Goal: Information Seeking & Learning: Understand process/instructions

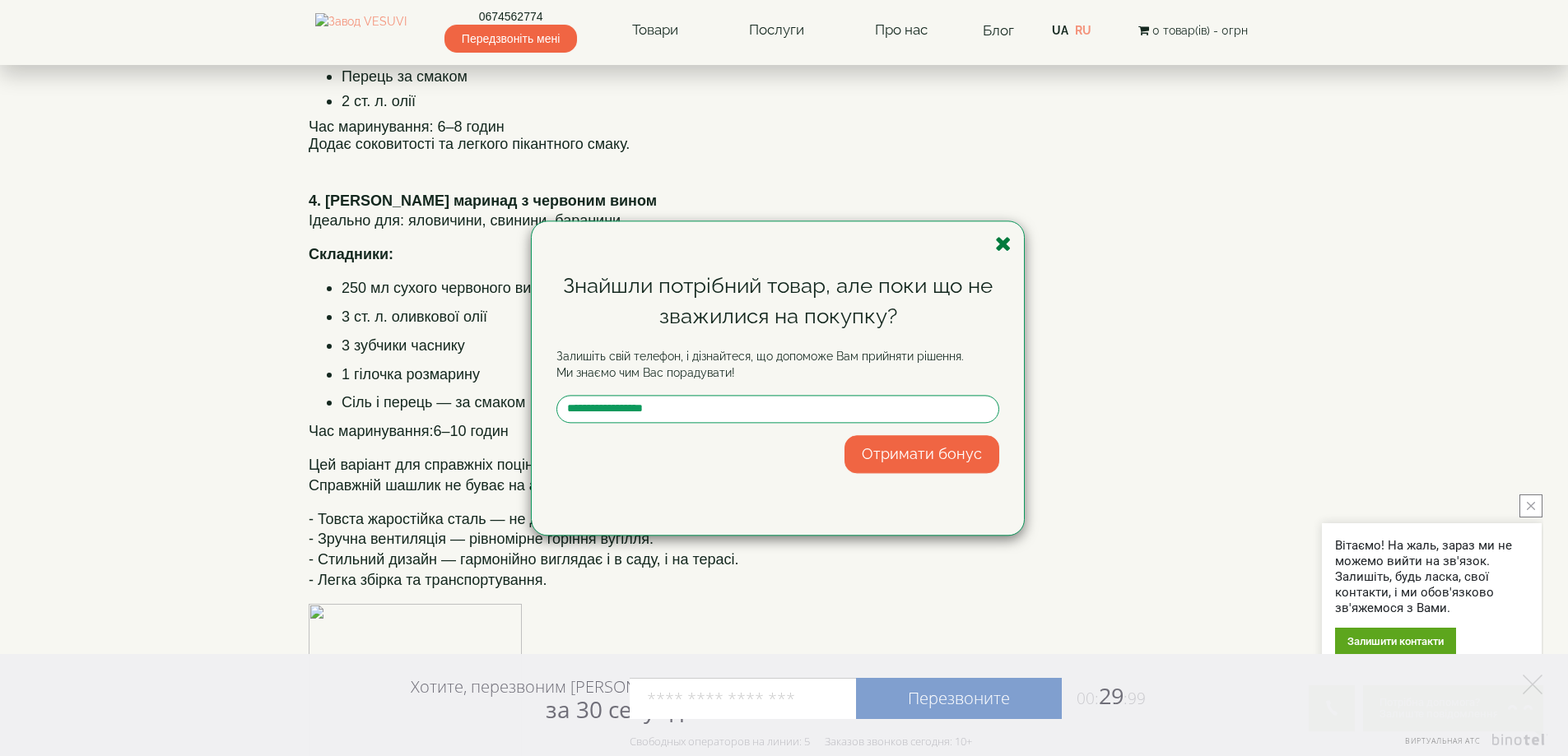
click at [996, 237] on icon "button" at bounding box center [1003, 244] width 17 height 20
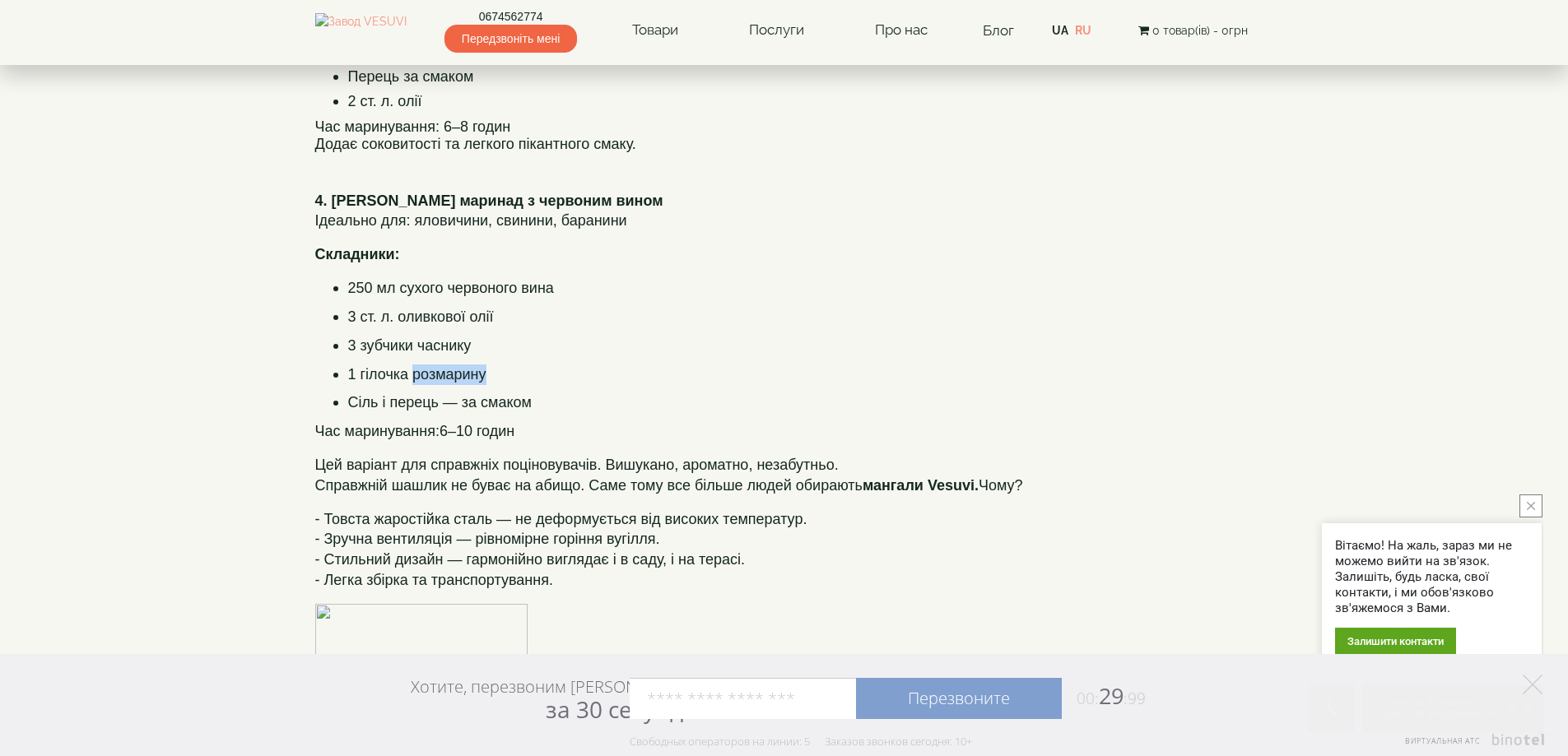
drag, startPoint x: 413, startPoint y: 376, endPoint x: 484, endPoint y: 378, distance: 71.0
click at [484, 378] on span "1 гілочка розмарину" at bounding box center [417, 374] width 138 height 17
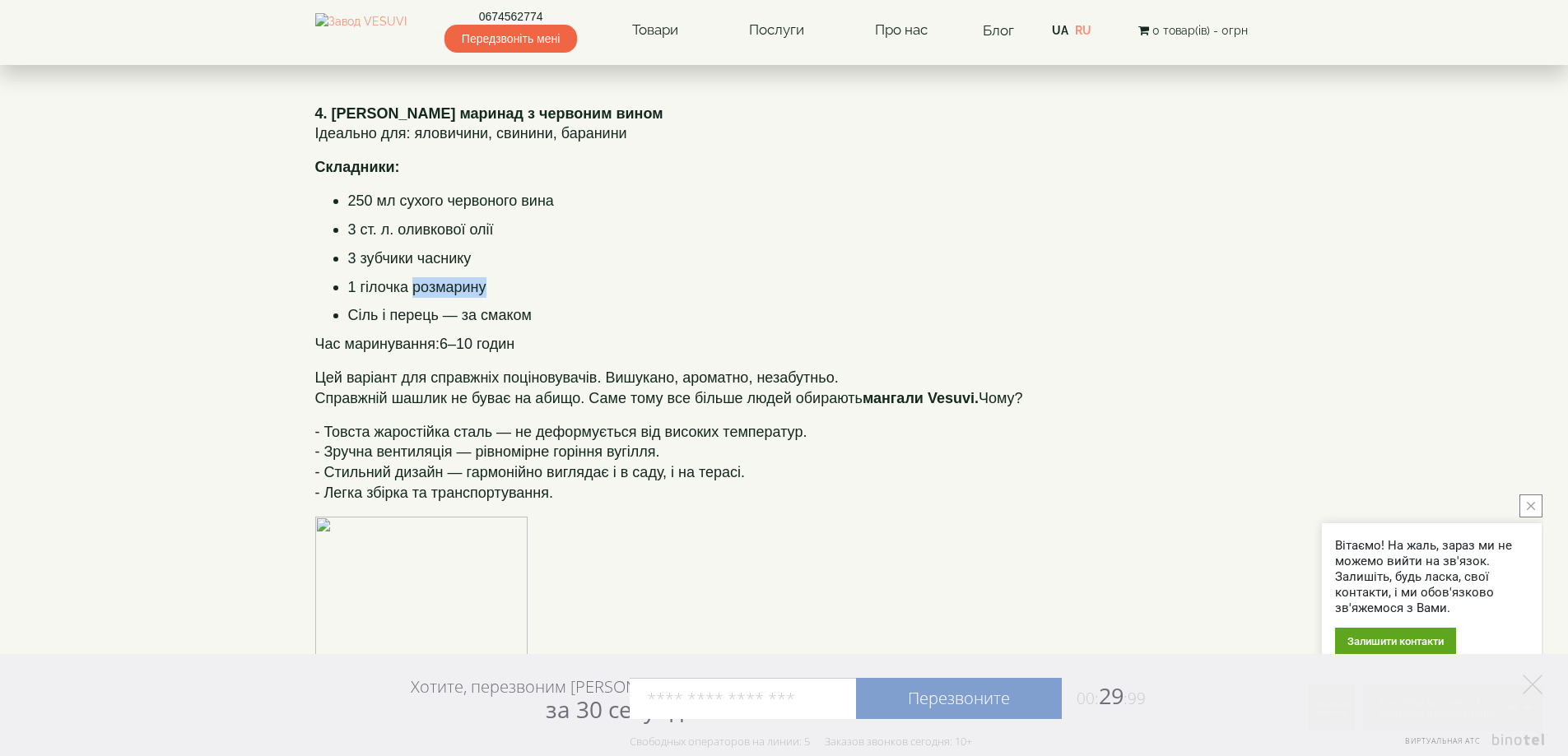
scroll to position [1564, 0]
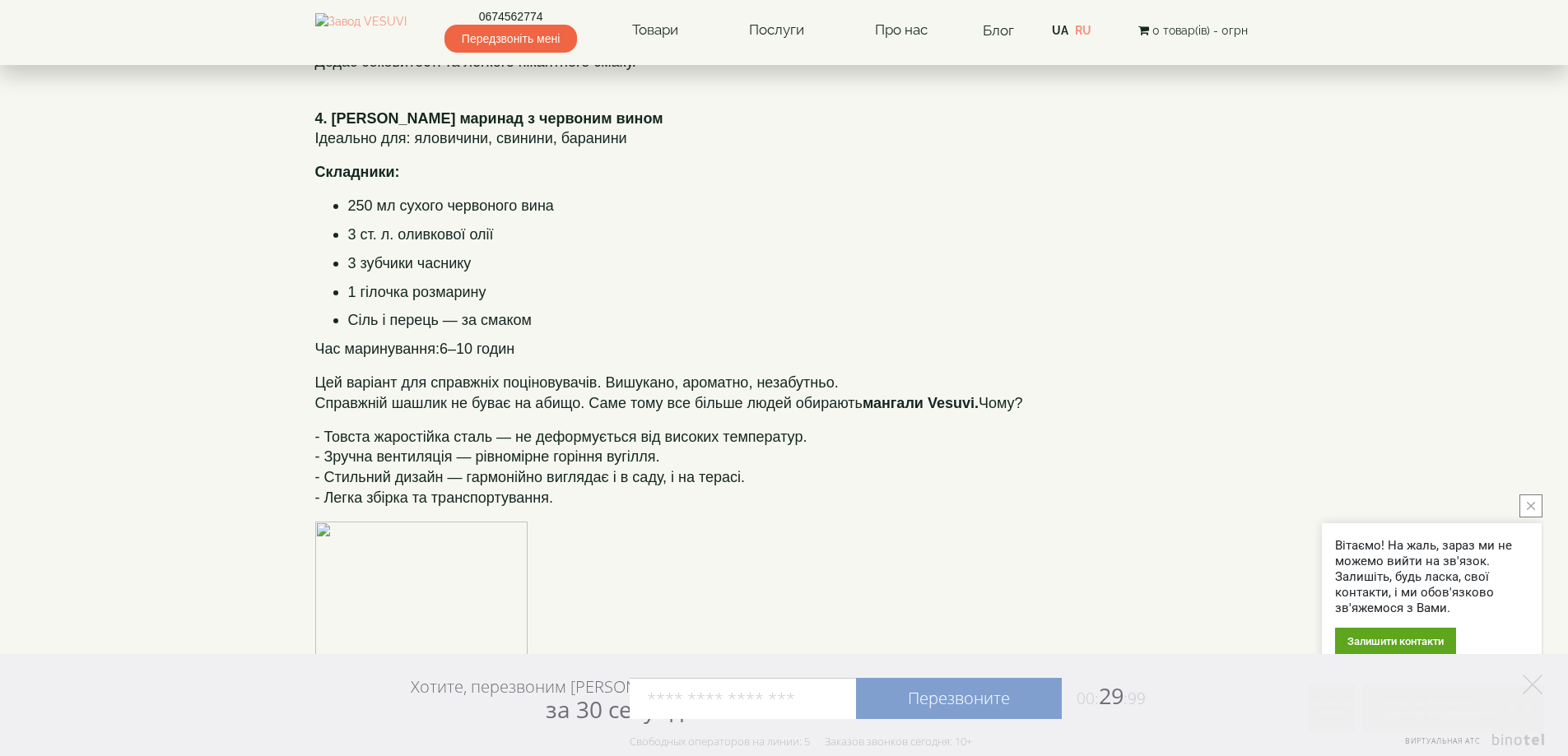
click at [275, 260] on body "0674562774 Передзвоніть мені Товари Булер'яни VESUVI Мангали від заводу VESUVI …" at bounding box center [784, 550] width 1568 height 4228
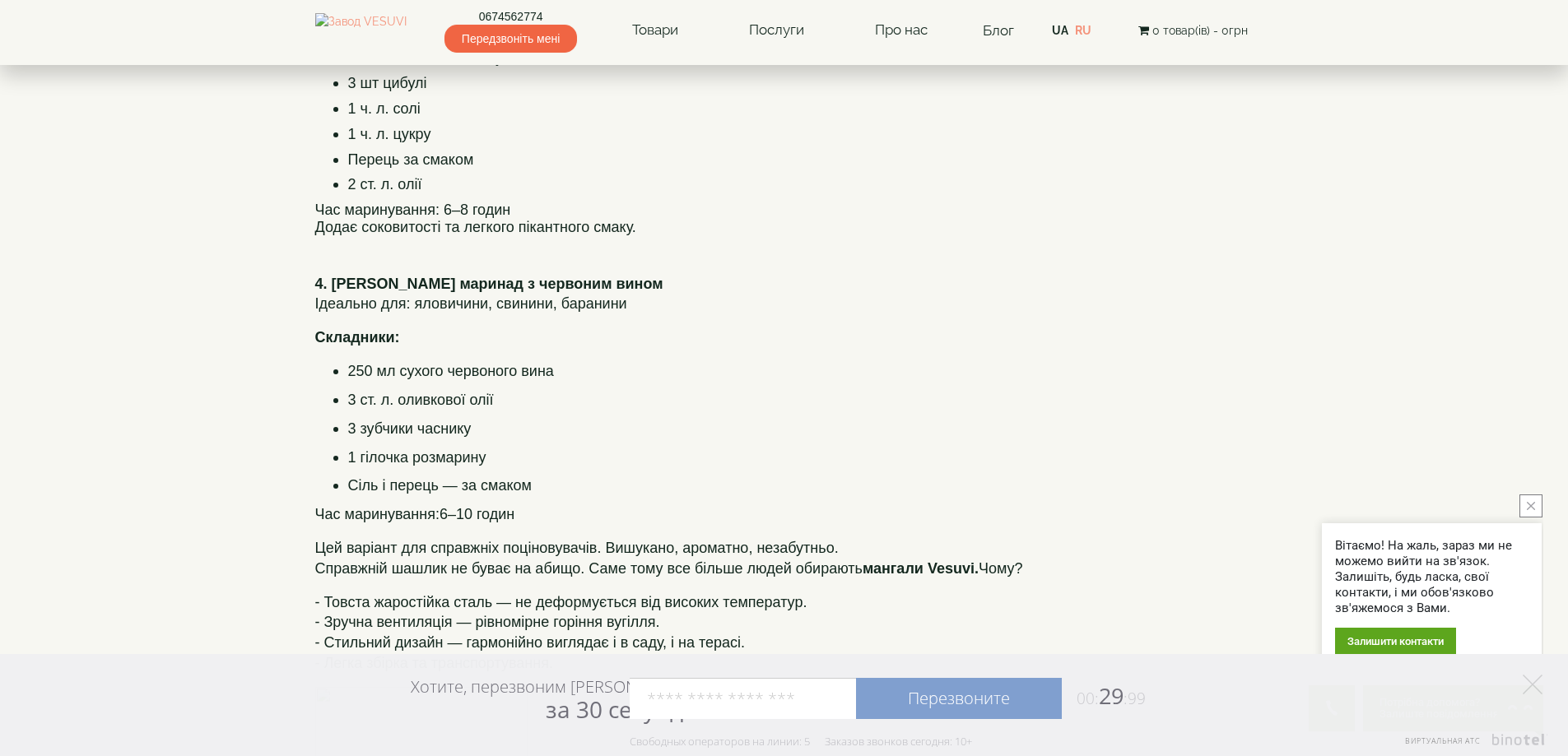
scroll to position [1399, 0]
drag, startPoint x: 314, startPoint y: 283, endPoint x: 475, endPoint y: 477, distance: 252.1
click at [576, 505] on span "4. Гурманський маринад з червоним вином Ідеально для: яловичини, свинини, баран…" at bounding box center [784, 399] width 938 height 251
copy span "4. Гурманський маринад з червоним вином Ідеально для: яловичини, свинини, баран…"
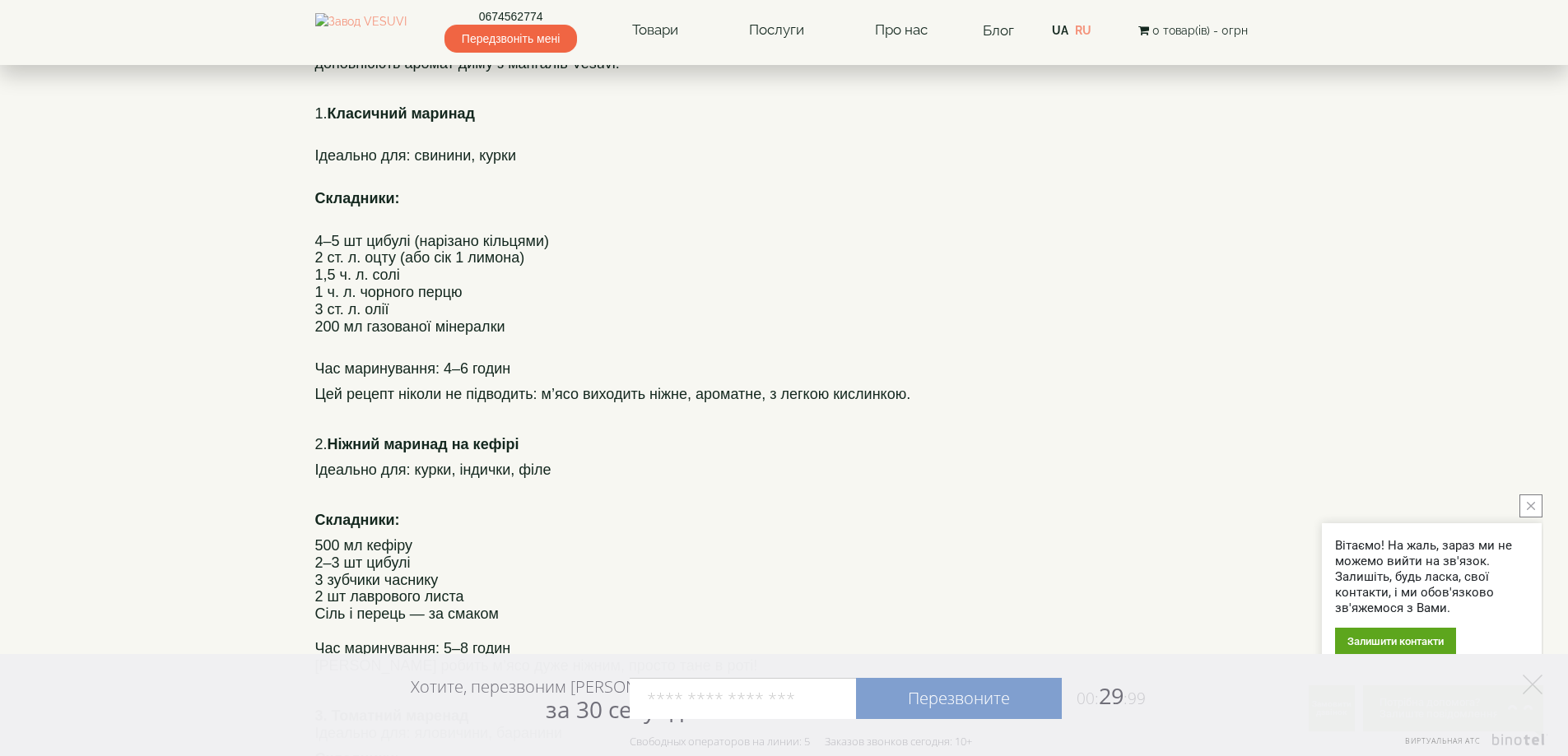
scroll to position [659, 0]
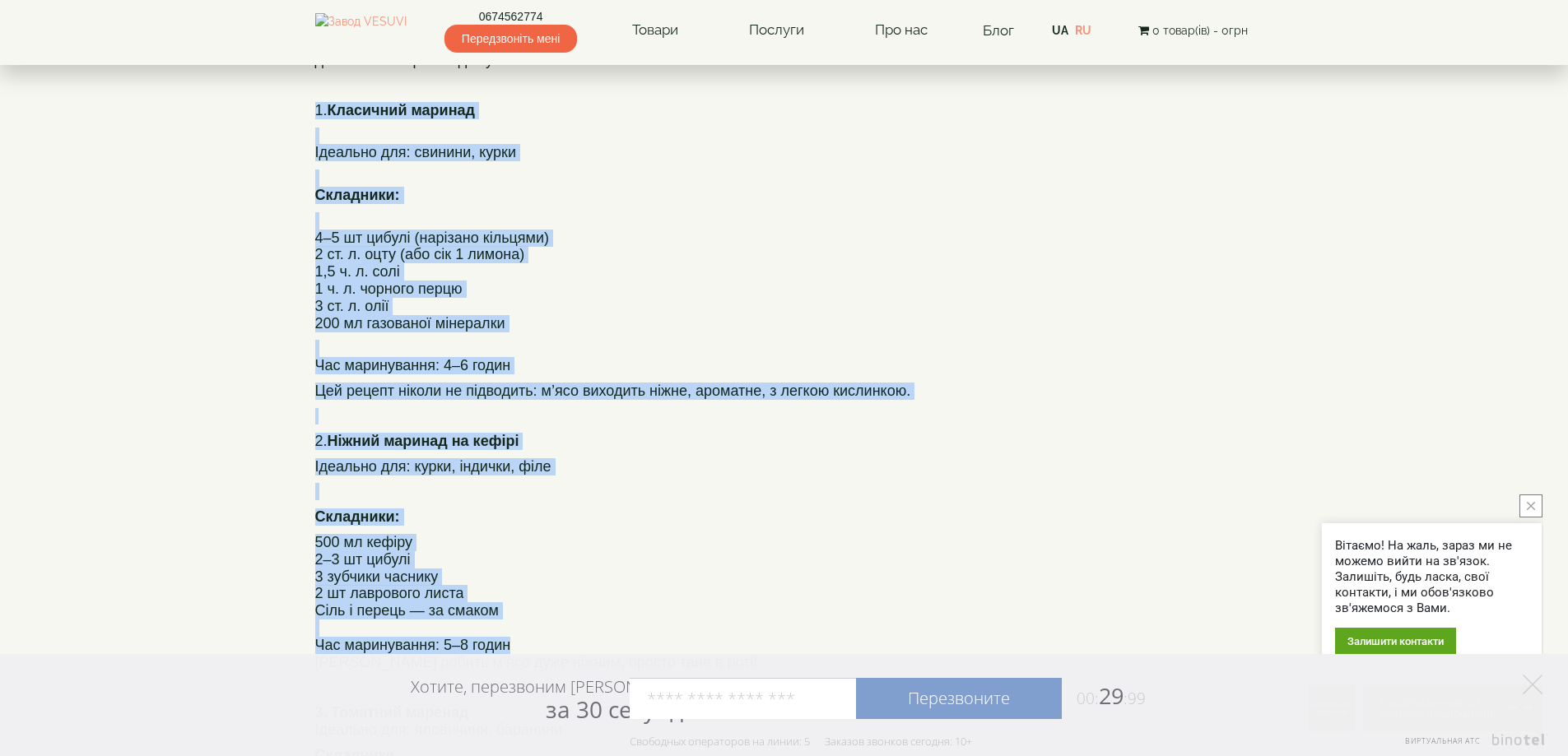
drag, startPoint x: 317, startPoint y: 111, endPoint x: 554, endPoint y: 641, distance: 580.6
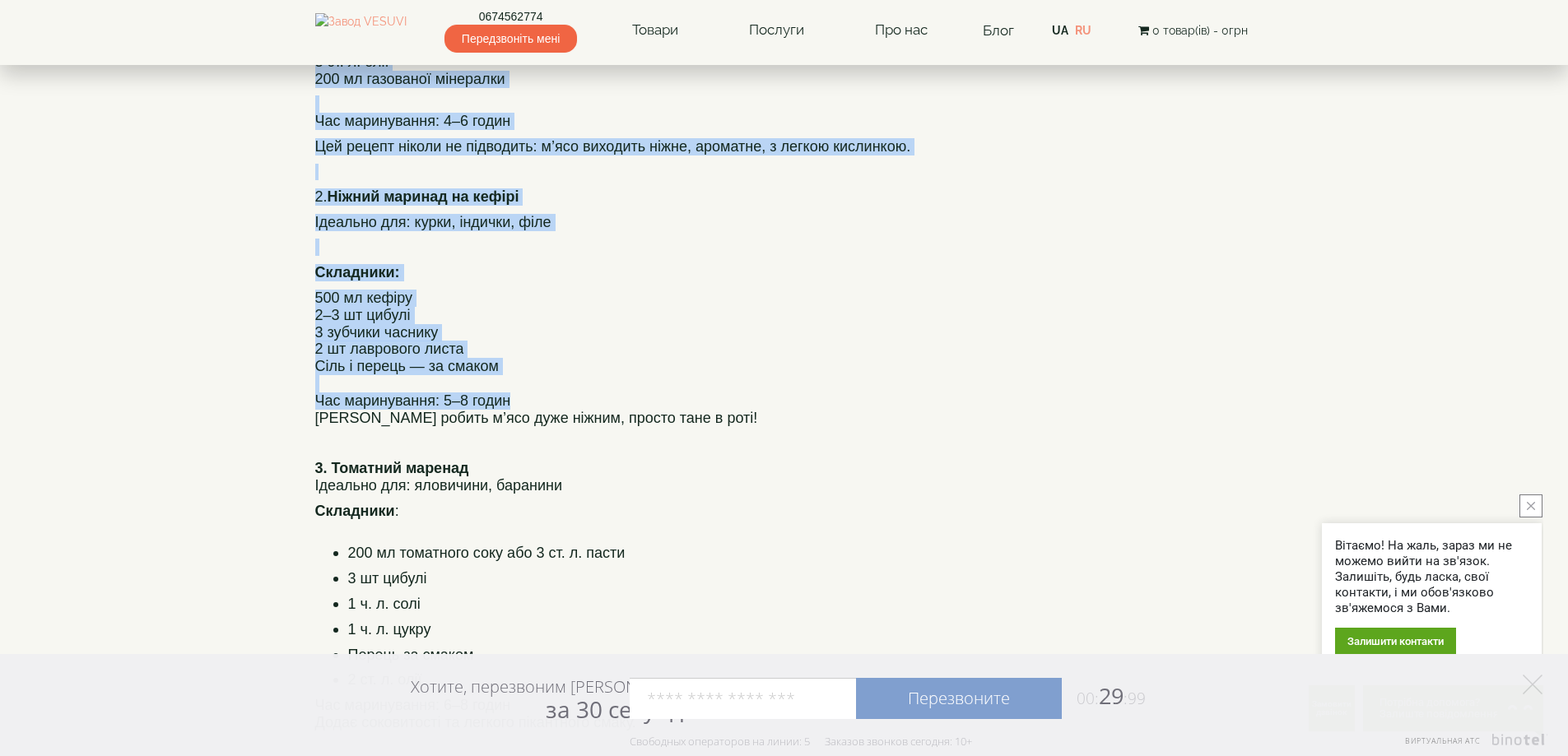
scroll to position [987, 0]
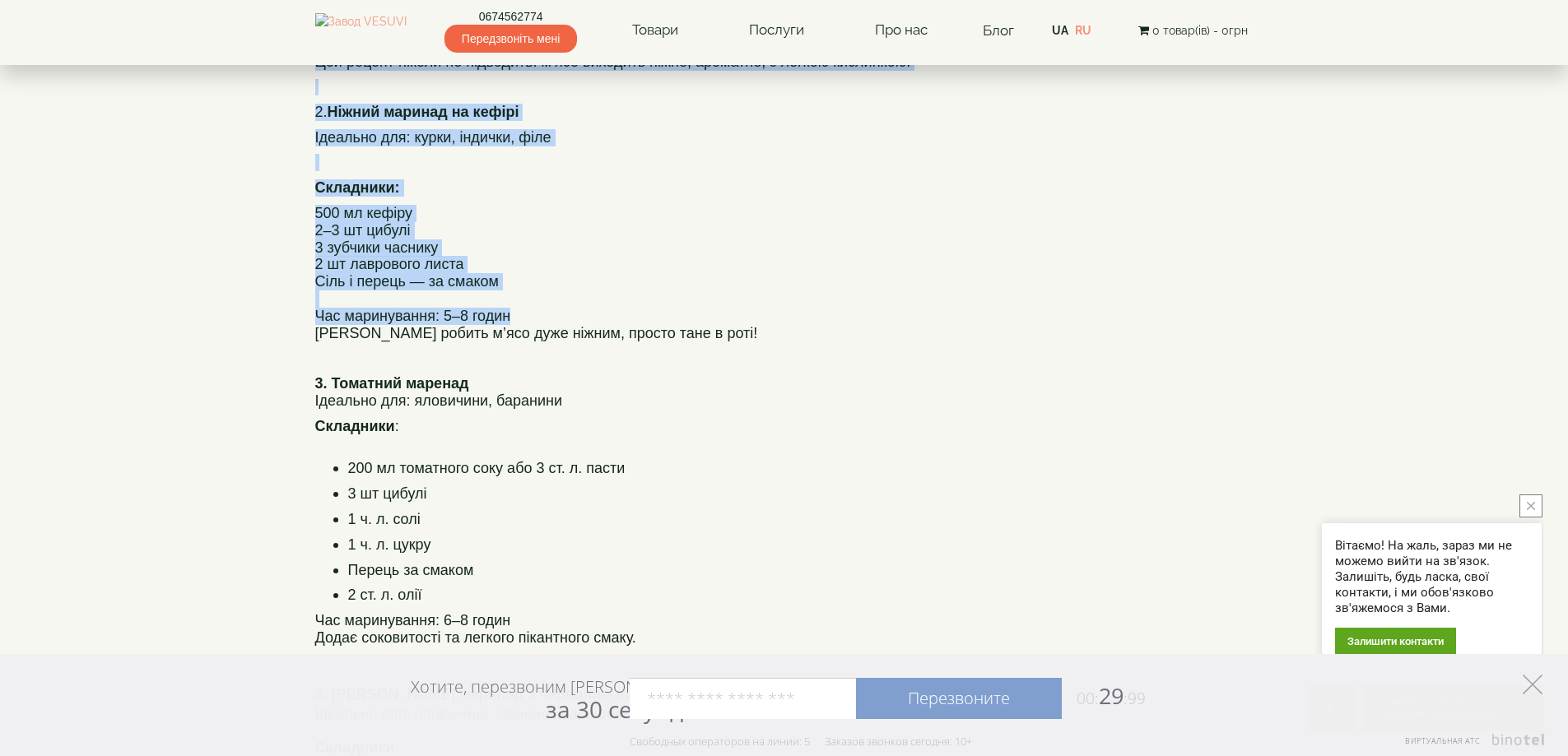
click at [1534, 686] on polygon at bounding box center [1532, 684] width 20 height 20
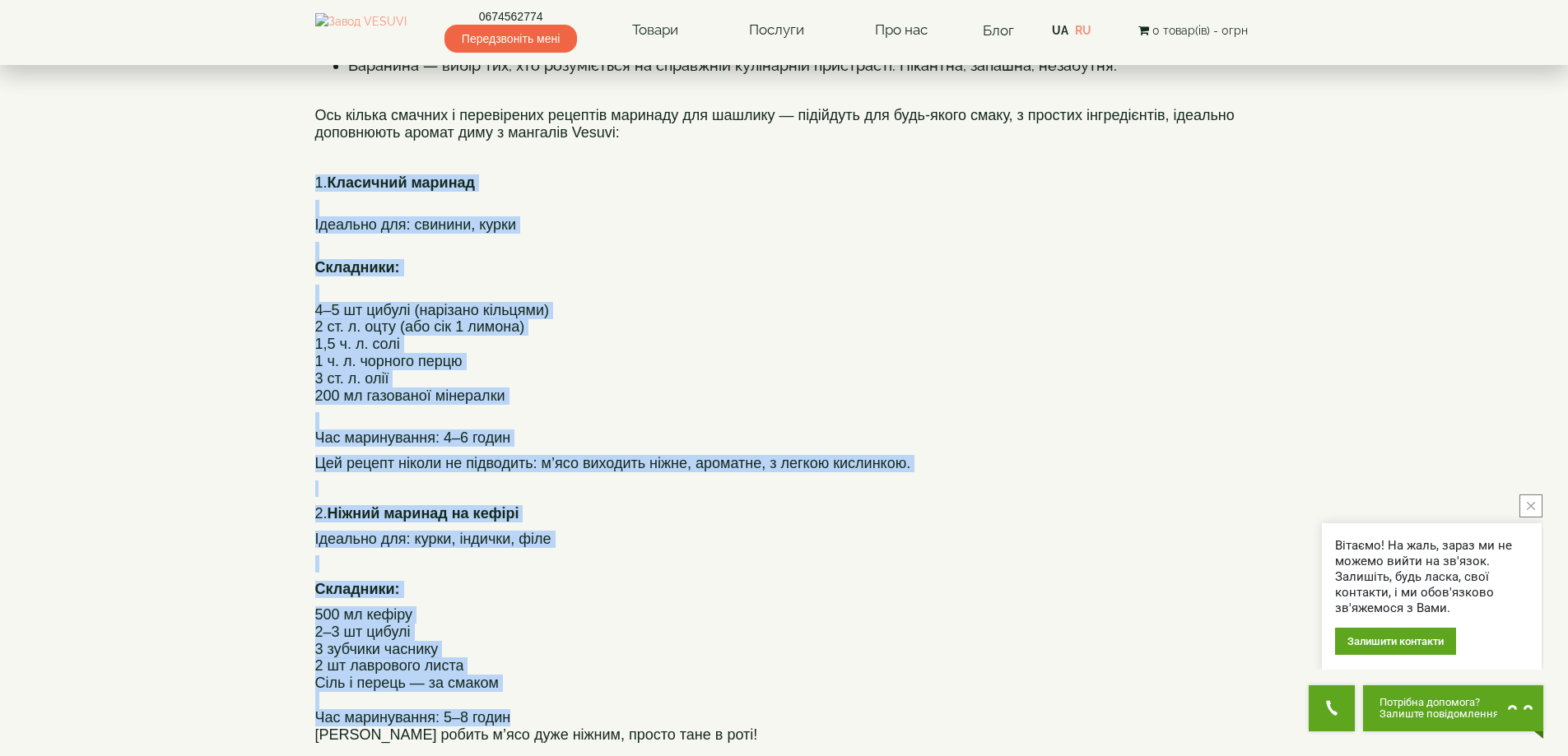
scroll to position [576, 0]
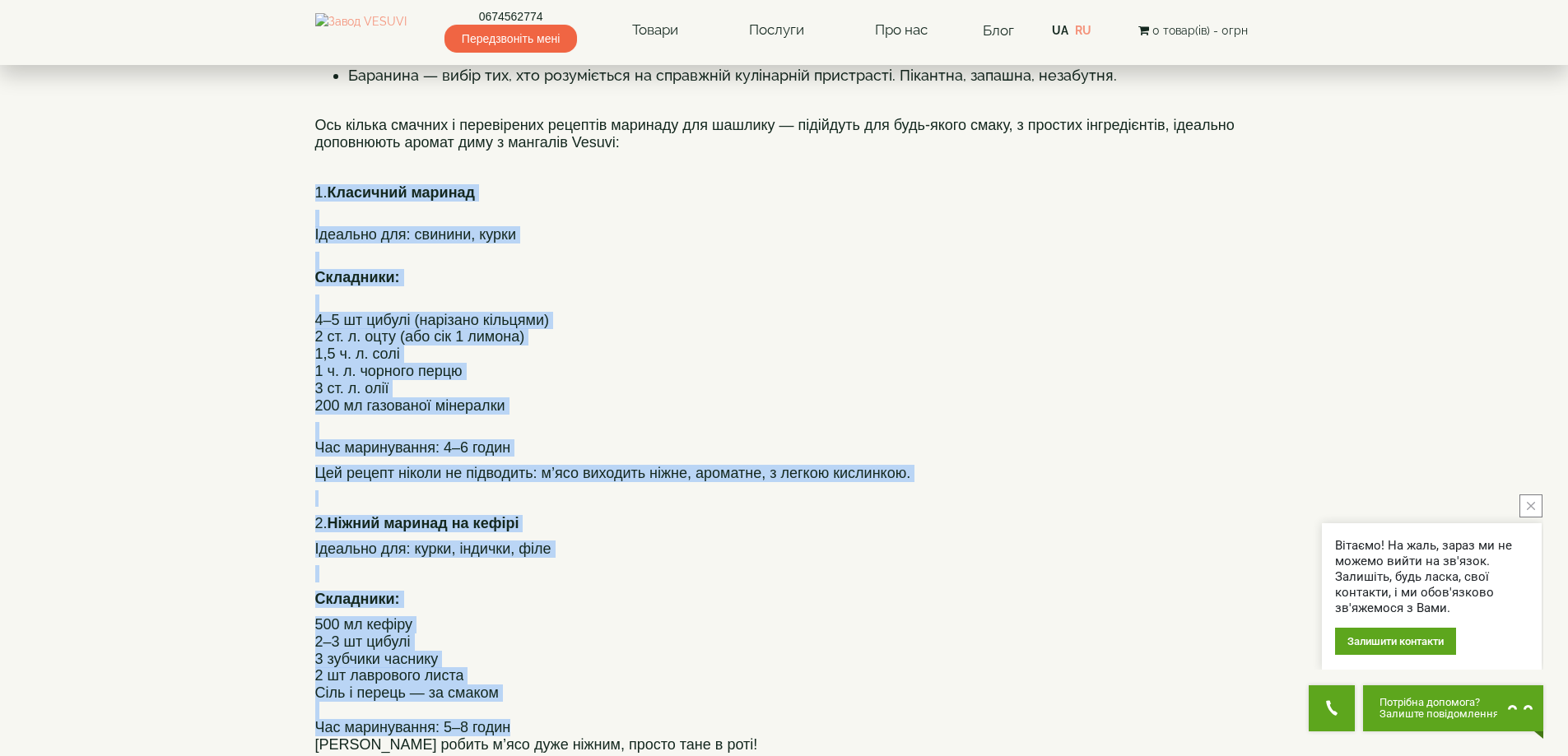
click at [329, 210] on h4 "Ідеально для: свинини, курки" at bounding box center [784, 227] width 938 height 34
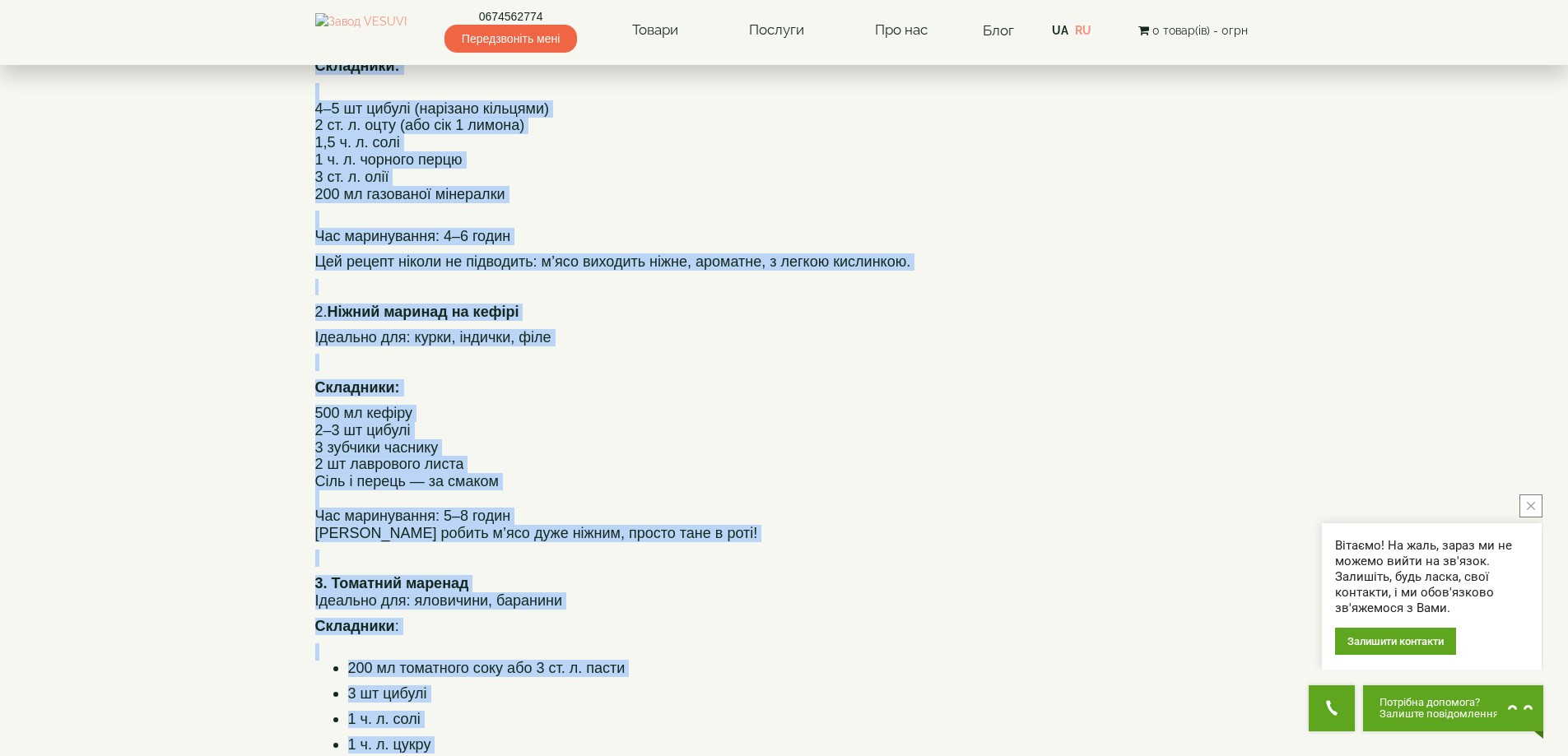
scroll to position [1357, 0]
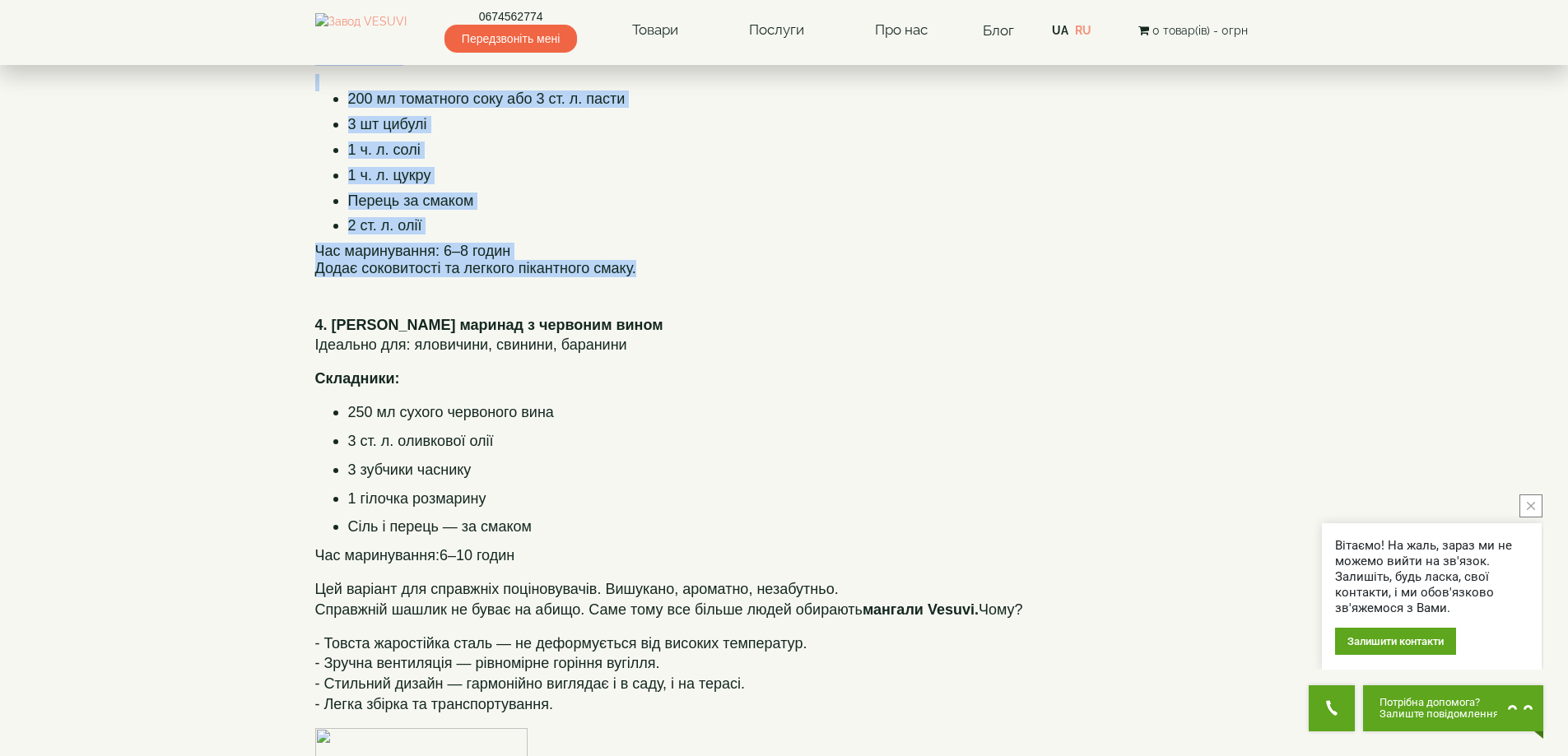
drag, startPoint x: 315, startPoint y: 194, endPoint x: 677, endPoint y: 265, distance: 368.9
click at [677, 265] on div "Шашлик — це не просто страва. Це емоція, традиція, момент, який об’єднує. Але щ…" at bounding box center [784, 555] width 938 height 3501
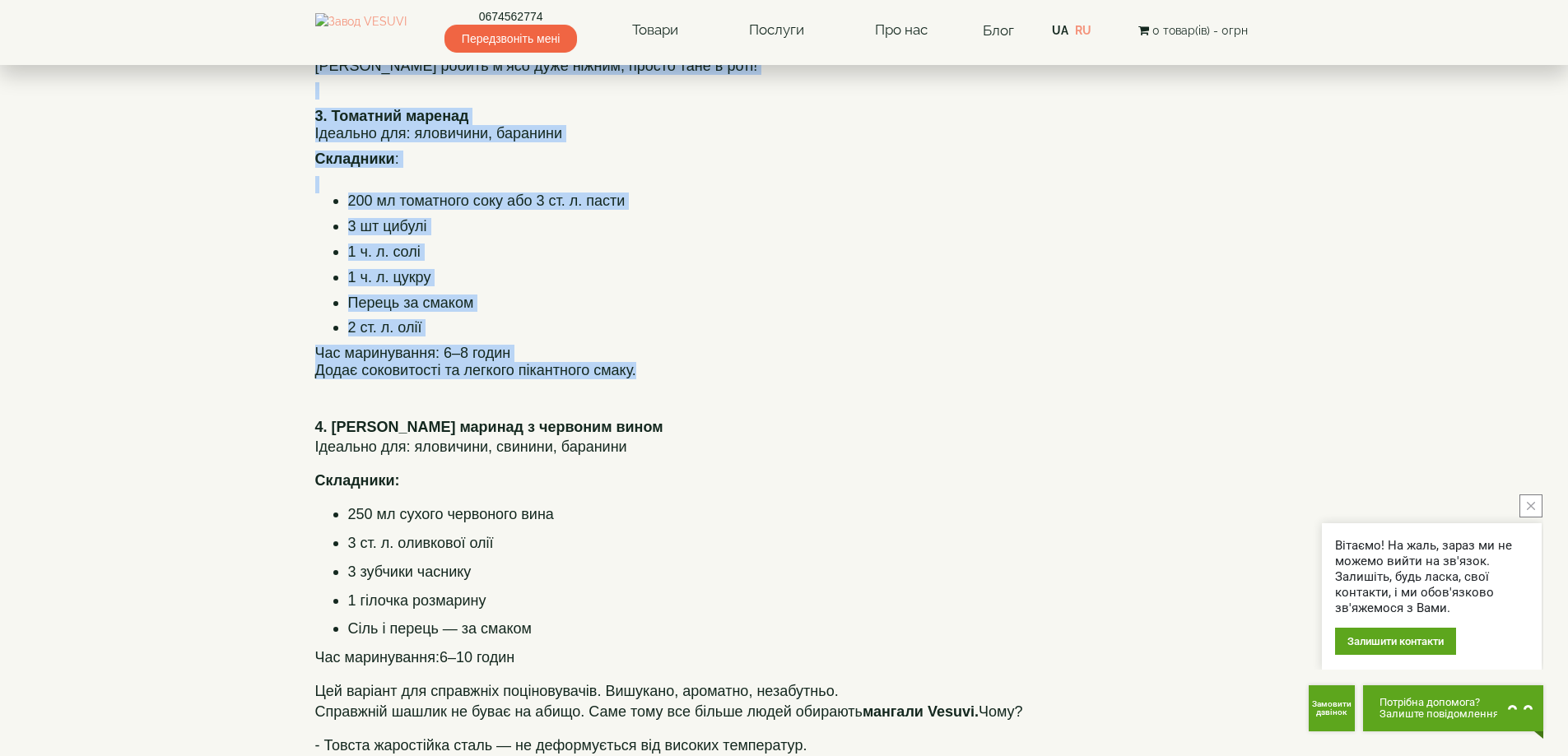
scroll to position [1110, 0]
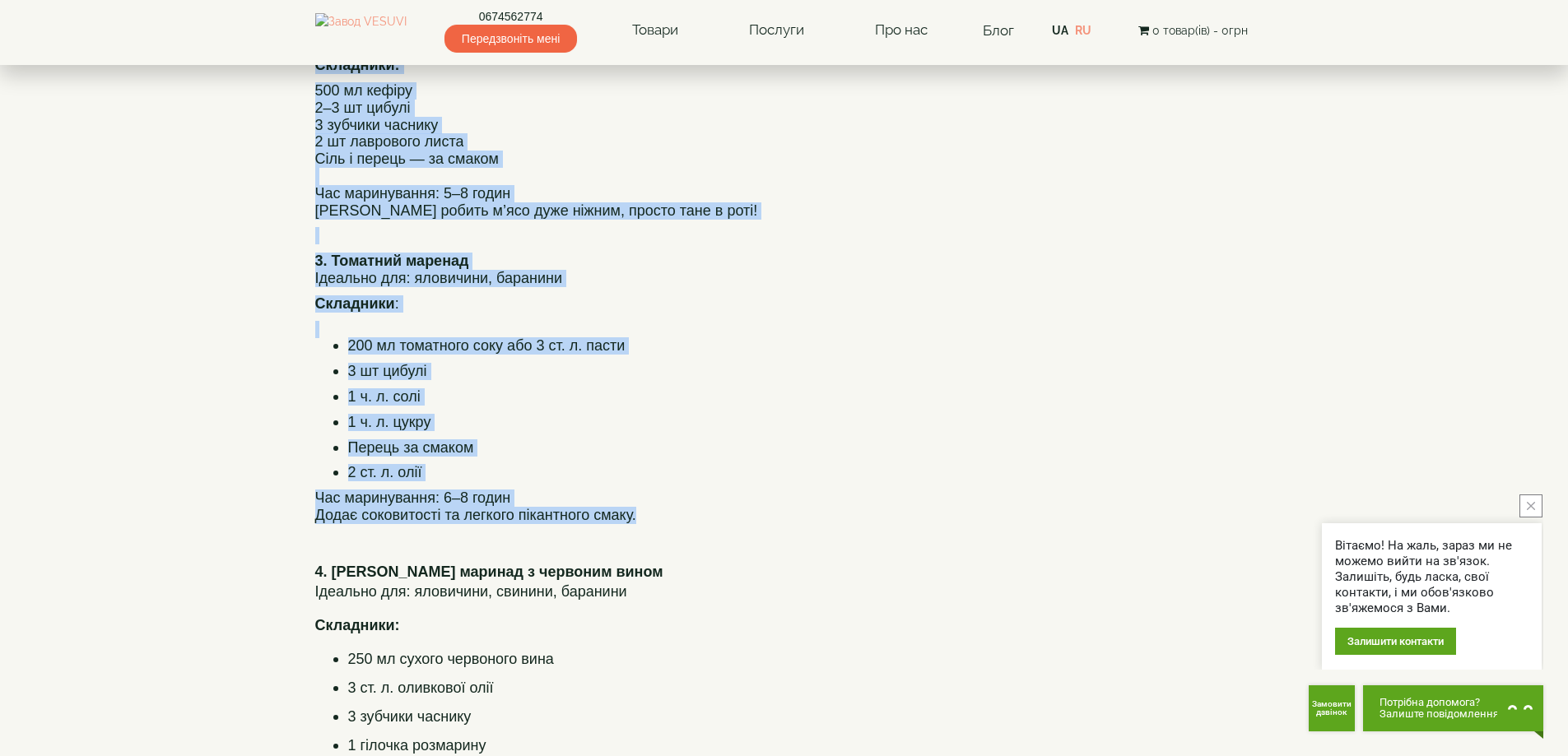
copy div "1. Loremipsu dolorsi Ametcons adi: elitsed, doeiu Temporinc: 0–8 ut labore (etd…"
drag, startPoint x: 186, startPoint y: 160, endPoint x: 175, endPoint y: 143, distance: 20.2
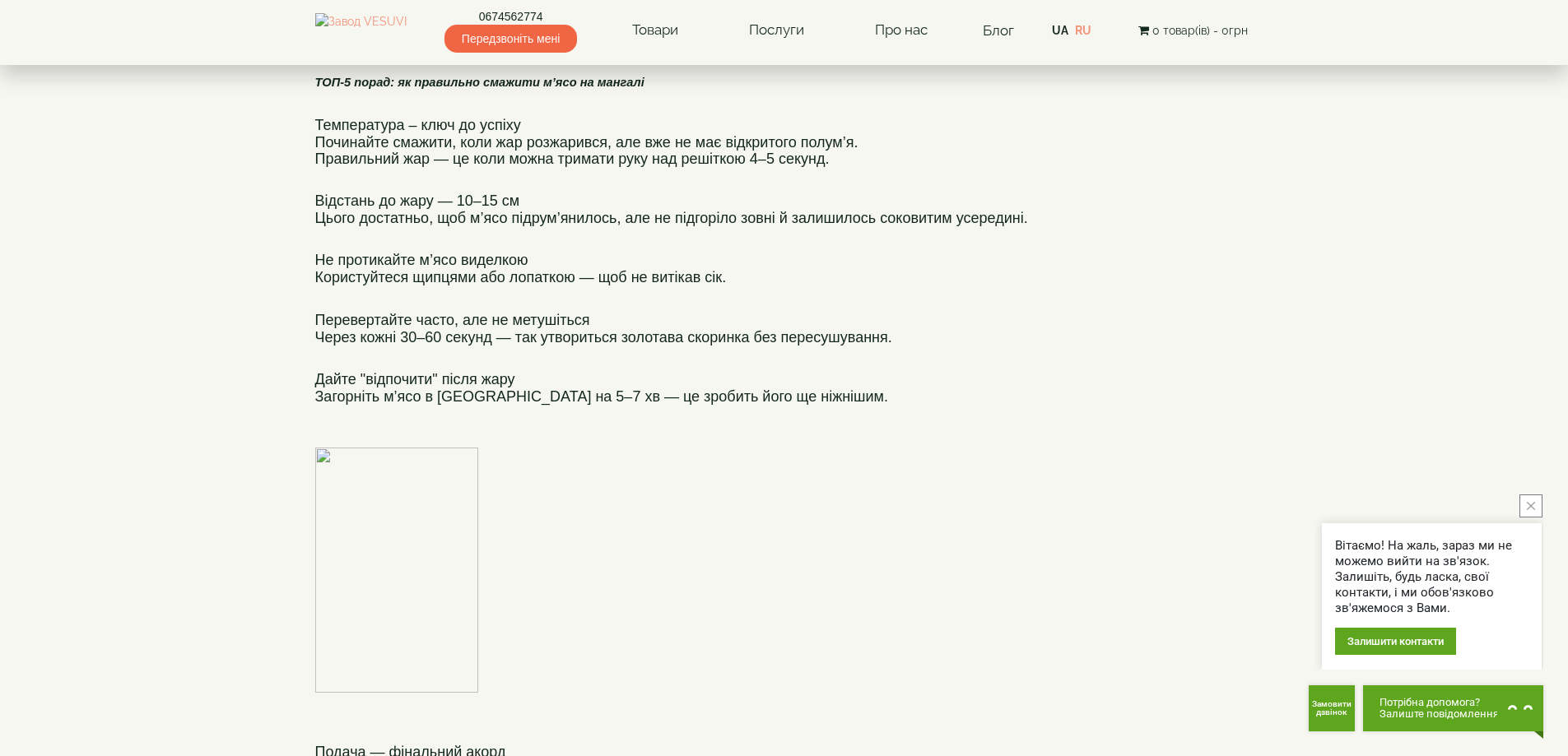
scroll to position [2362, 0]
